Goal: Information Seeking & Learning: Learn about a topic

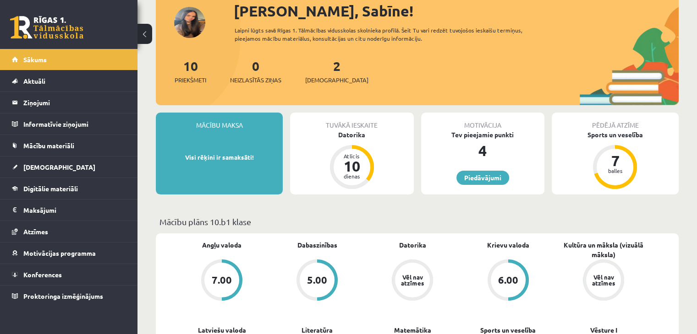
scroll to position [183, 0]
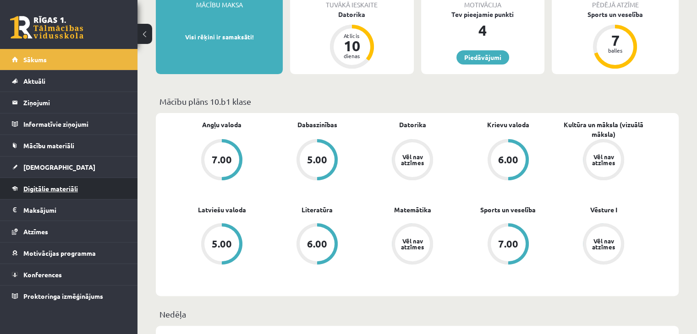
click at [78, 189] on span "Digitālie materiāli" at bounding box center [50, 189] width 55 height 8
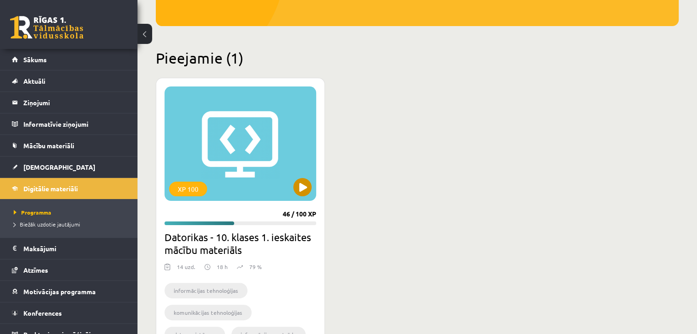
click at [280, 155] on div "XP 100" at bounding box center [240, 144] width 152 height 115
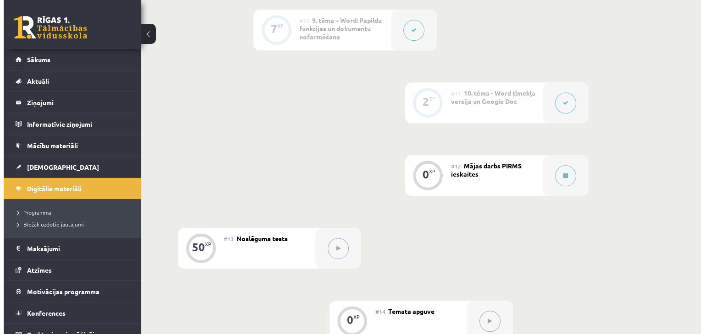
scroll to position [962, 0]
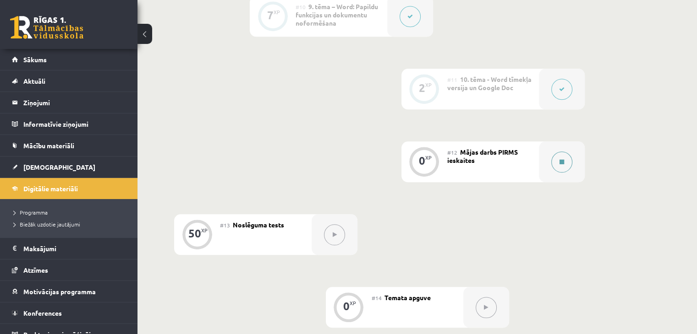
click at [555, 152] on button at bounding box center [561, 162] width 21 height 21
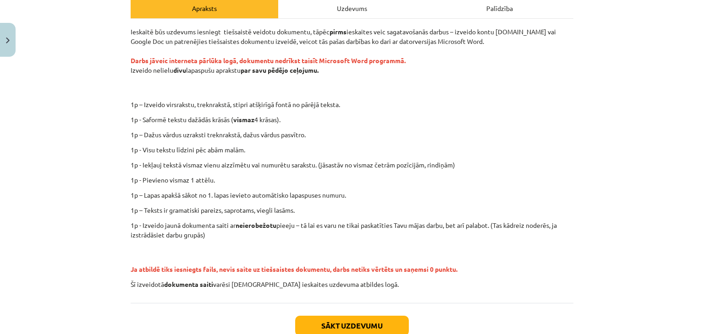
scroll to position [137, 0]
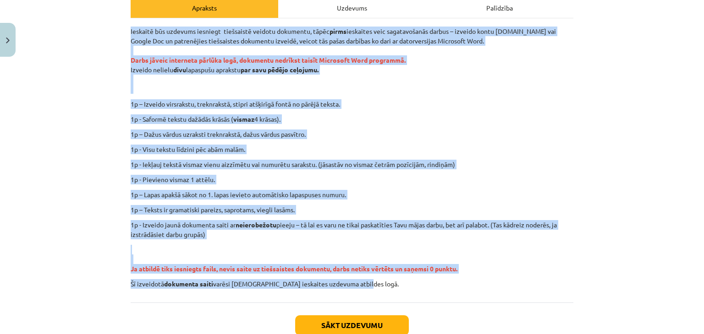
drag, startPoint x: 119, startPoint y: 24, endPoint x: 431, endPoint y: 297, distance: 413.9
click at [431, 297] on div "Mācību tēma: Datorikas - 10. klases 1. ieskaites mācību materiāls #12 Mājas dar…" at bounding box center [352, 167] width 704 height 334
copy div "Ieskaitē būs uzdevums iesniegt tiešsaistē veidotu dokumentu, tāpēc pirms ieskai…"
click at [450, 104] on p "1p – Izveido virsrakstu, treknrakstā, stipri atšķirīgā fontā no pārējā teksta." at bounding box center [381, 104] width 399 height 10
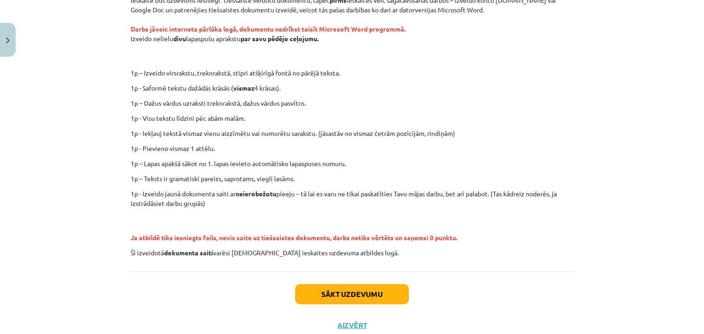
scroll to position [198, 0]
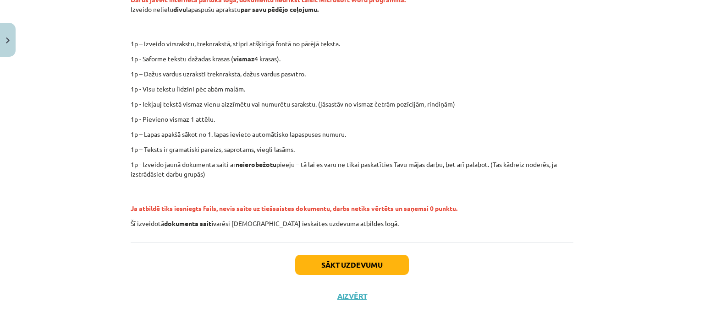
click at [472, 151] on p "1p – Teksts ir gramatiski pareizs, saprotams, viegli lasāms." at bounding box center [352, 150] width 443 height 10
